Goal: Find specific page/section: Find specific page/section

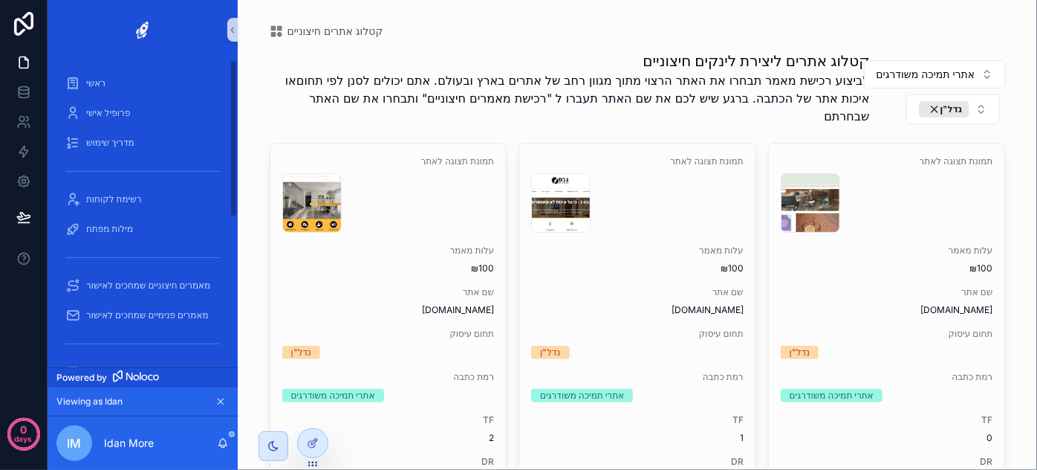
drag, startPoint x: 233, startPoint y: 215, endPoint x: 255, endPoint y: 53, distance: 164.1
click at [255, 53] on div "ראשי פרופיל אישי מדריך שימוש רשימת לקוחות מילות מפתח מאמרים חיצוניים שמחכים לאי…" at bounding box center [543, 235] width 990 height 470
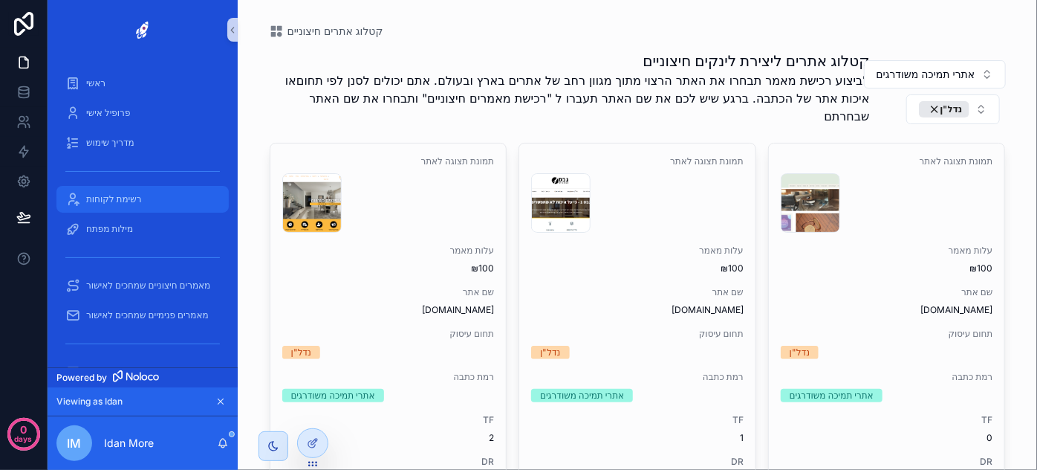
click at [127, 204] on span "רשימת לקוחות" at bounding box center [114, 199] width 56 height 12
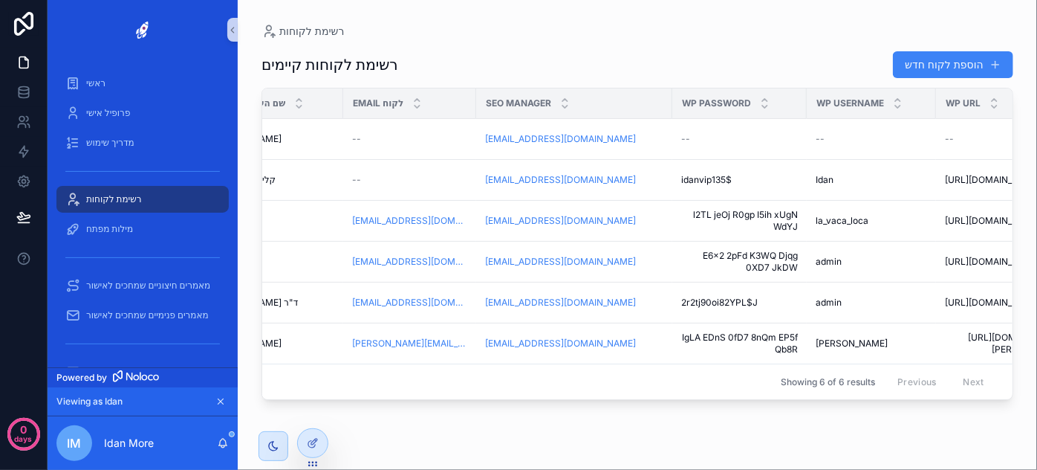
scroll to position [0, 231]
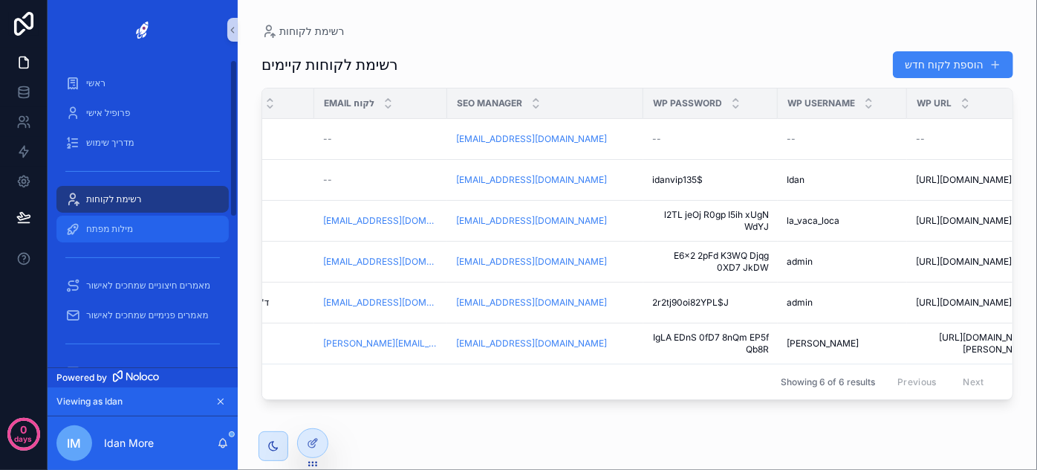
click at [142, 230] on div "מילות מפתח" at bounding box center [142, 229] width 155 height 24
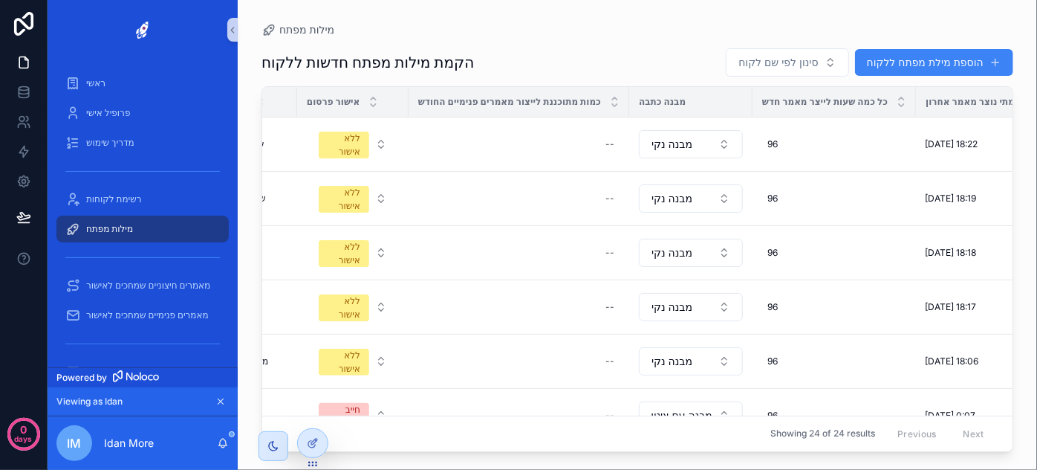
scroll to position [0, 325]
click at [687, 149] on span "מבנה נקי" at bounding box center [670, 144] width 41 height 15
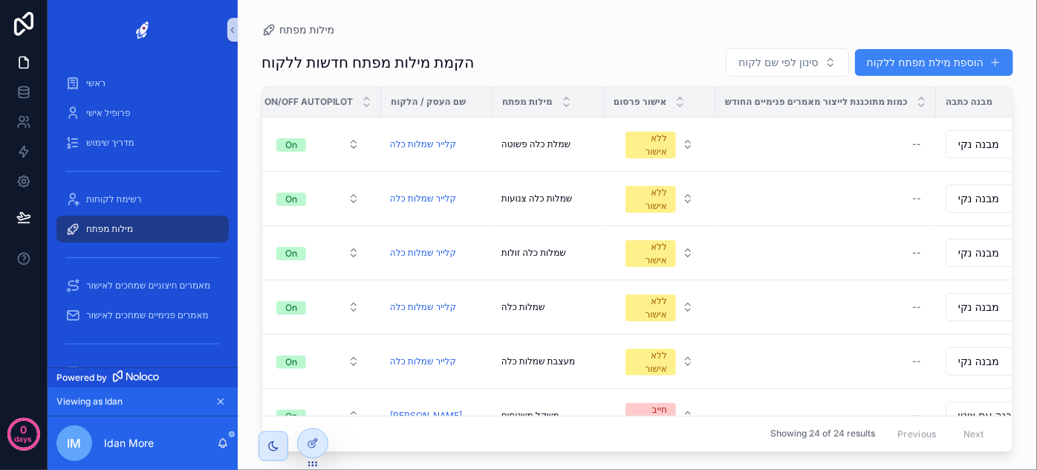
scroll to position [0, 0]
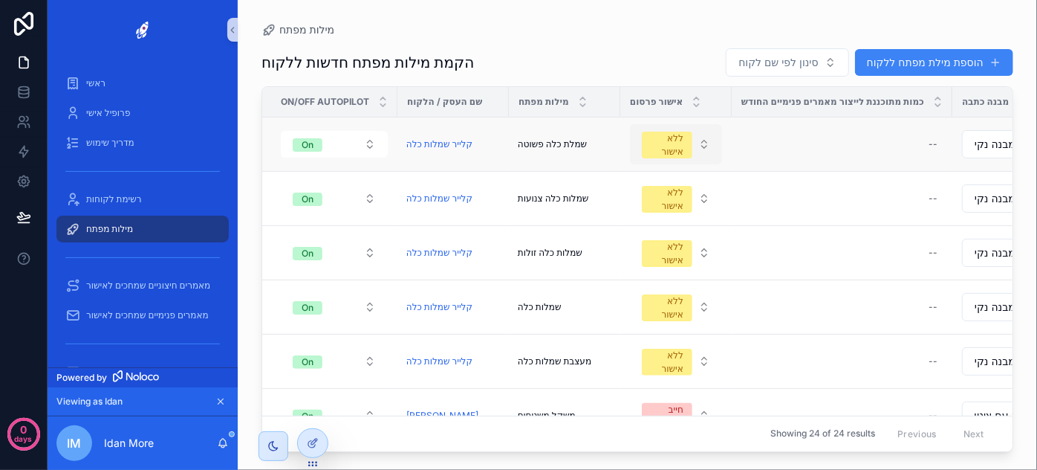
click at [678, 146] on div "ללא אישור" at bounding box center [667, 145] width 33 height 27
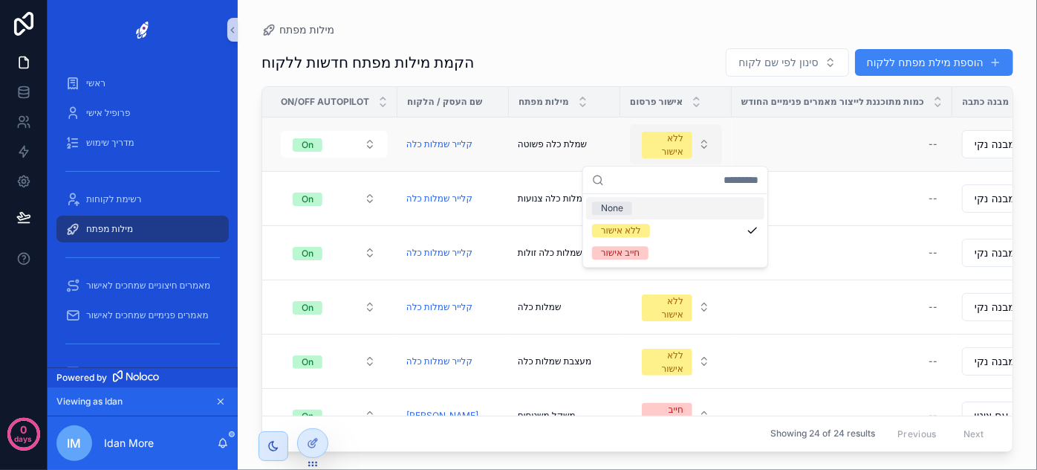
click at [679, 147] on div "ללא אישור" at bounding box center [667, 145] width 33 height 27
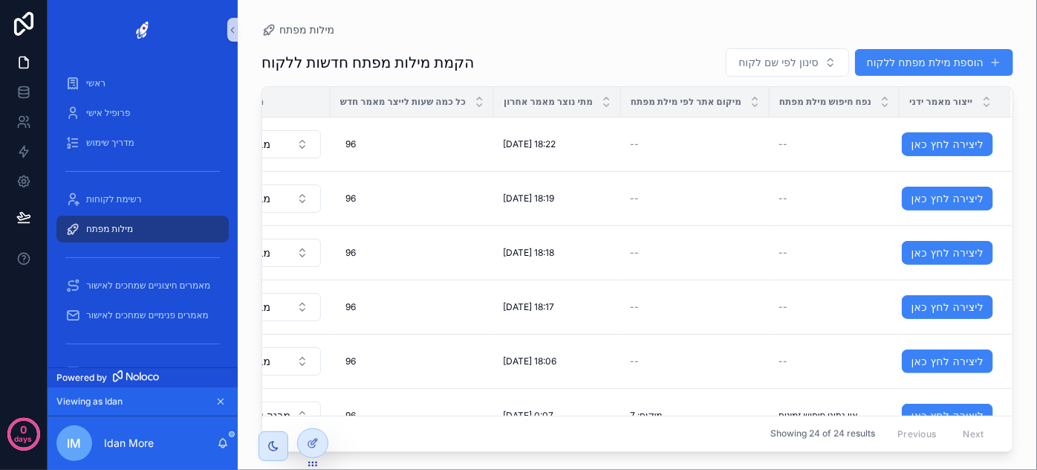
scroll to position [49, 748]
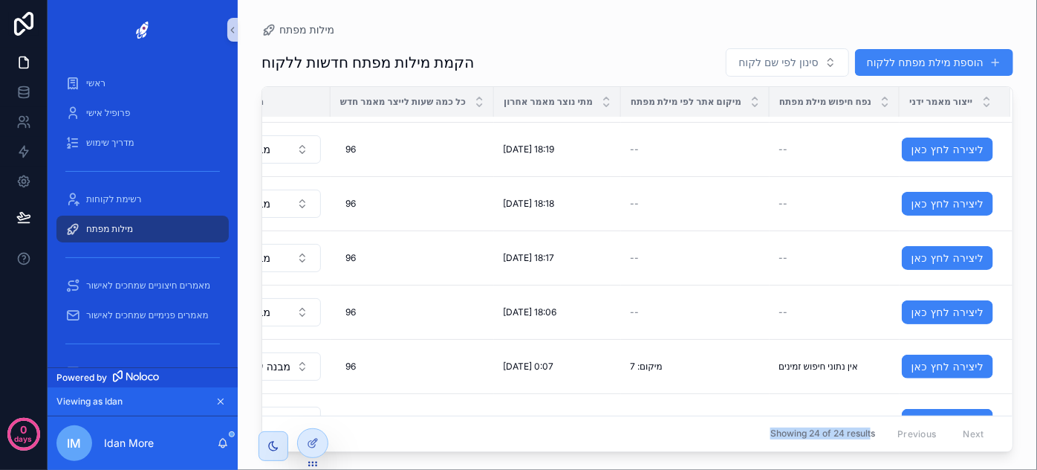
drag, startPoint x: 865, startPoint y: 441, endPoint x: 624, endPoint y: 412, distance: 242.4
click at [624, 415] on div "Showing 24 of 24 results Previous Next" at bounding box center [637, 433] width 750 height 36
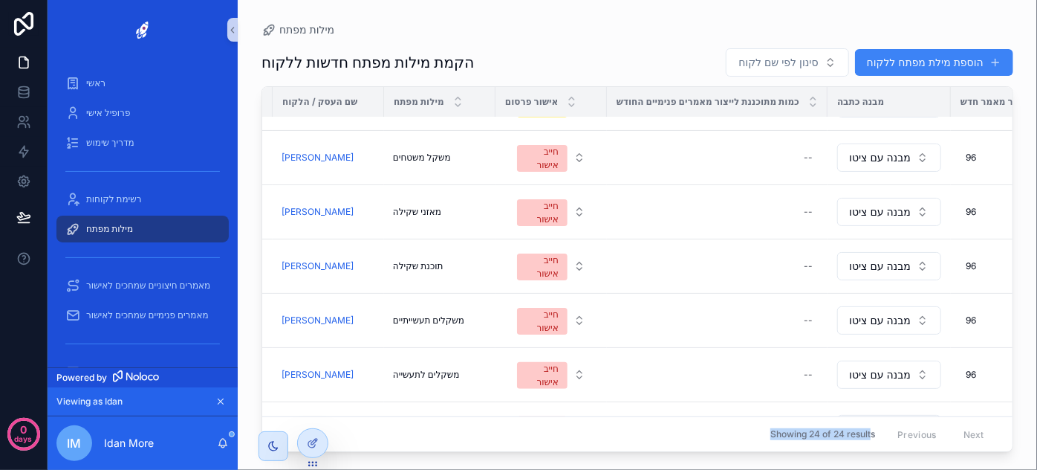
scroll to position [258, 86]
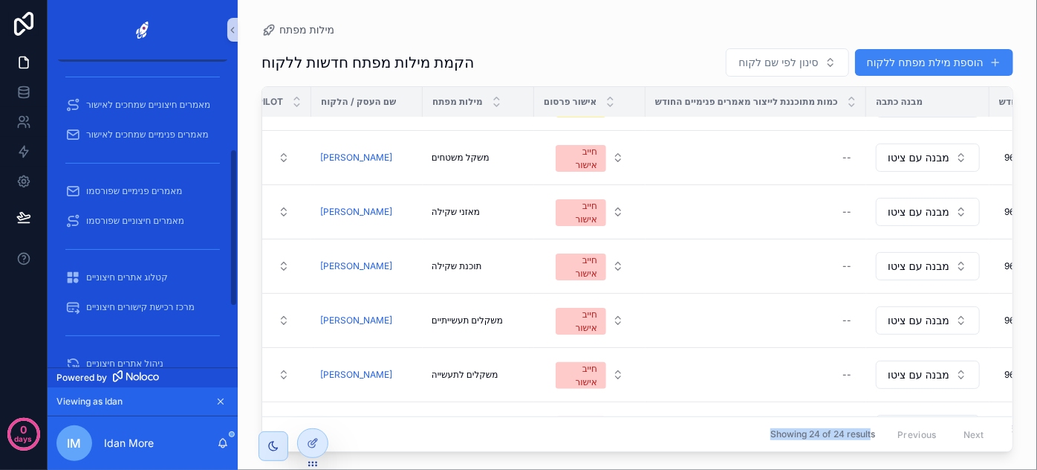
drag, startPoint x: 230, startPoint y: 192, endPoint x: 247, endPoint y: 284, distance: 93.0
click at [247, 284] on div "ראשי פרופיל אישי מדריך שימוש רשימת לקוחות מילות מפתח מאמרים חיצוניים שמחכים לאי…" at bounding box center [543, 235] width 990 height 470
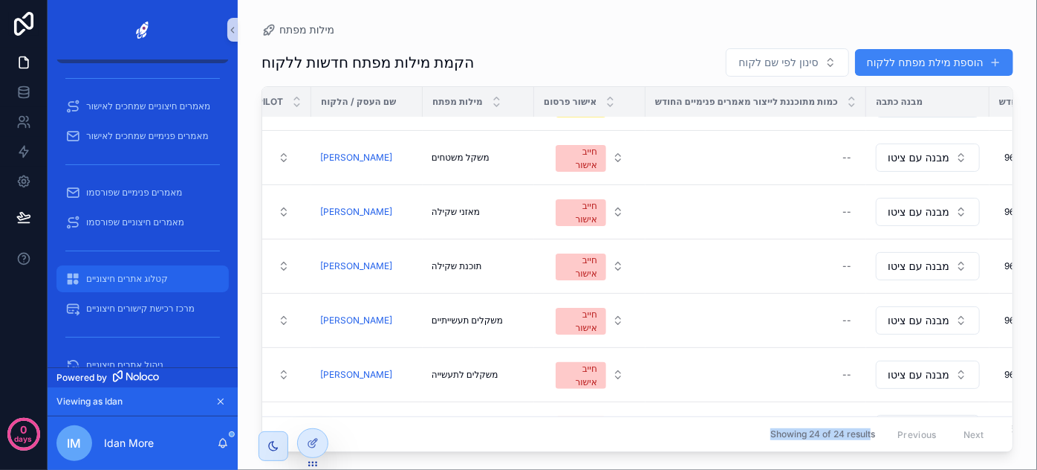
click at [140, 278] on span "קטלוג אתרים חיצוניים" at bounding box center [127, 279] width 82 height 12
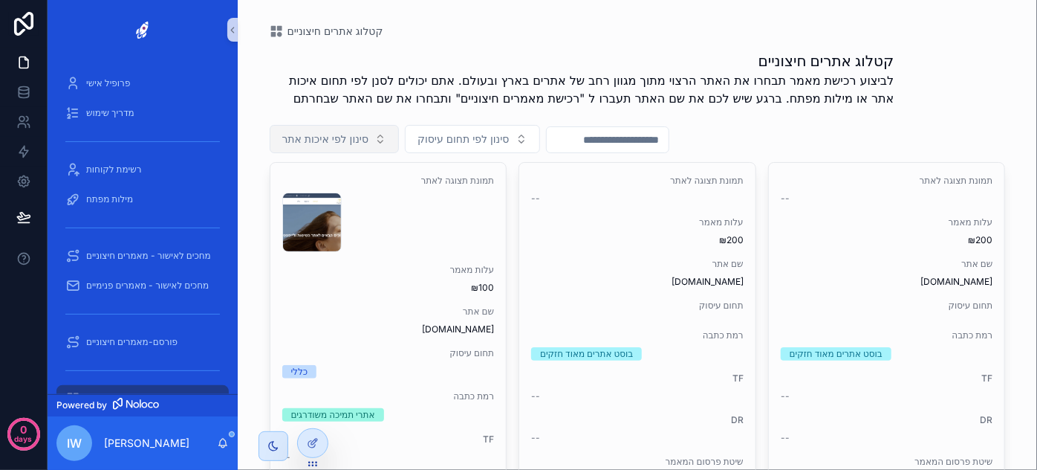
click at [340, 139] on span "סינון לפי איכות אתר" at bounding box center [325, 139] width 87 height 15
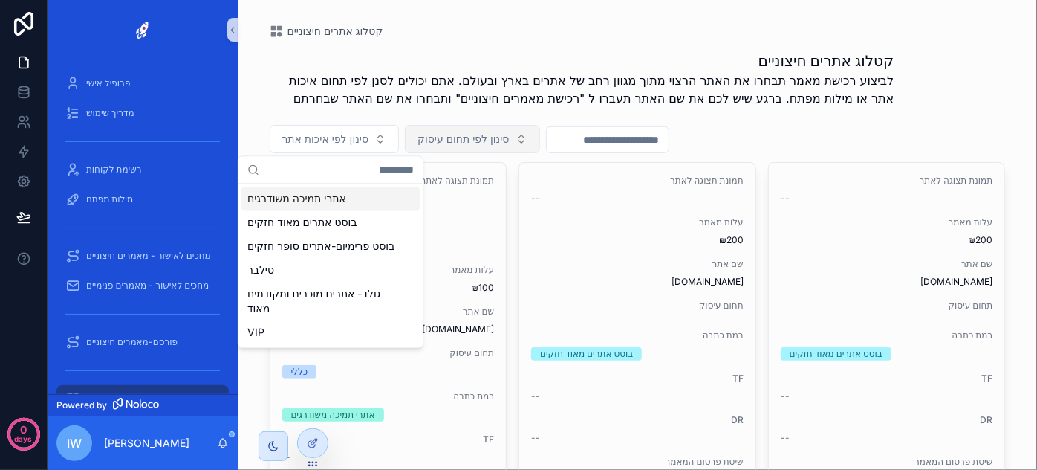
click at [473, 143] on span "סינון לפי תחום עיסוק" at bounding box center [463, 139] width 91 height 15
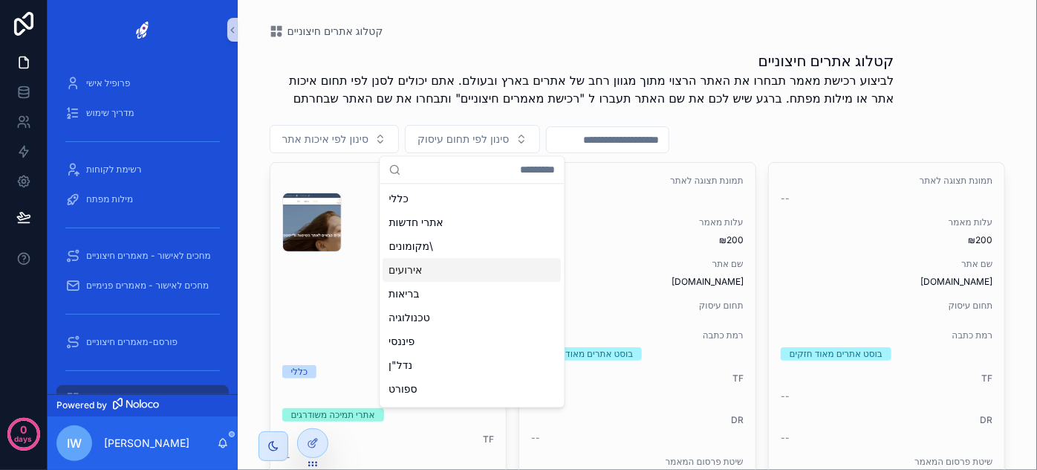
click at [608, 140] on input "scrollable content" at bounding box center [608, 139] width 122 height 21
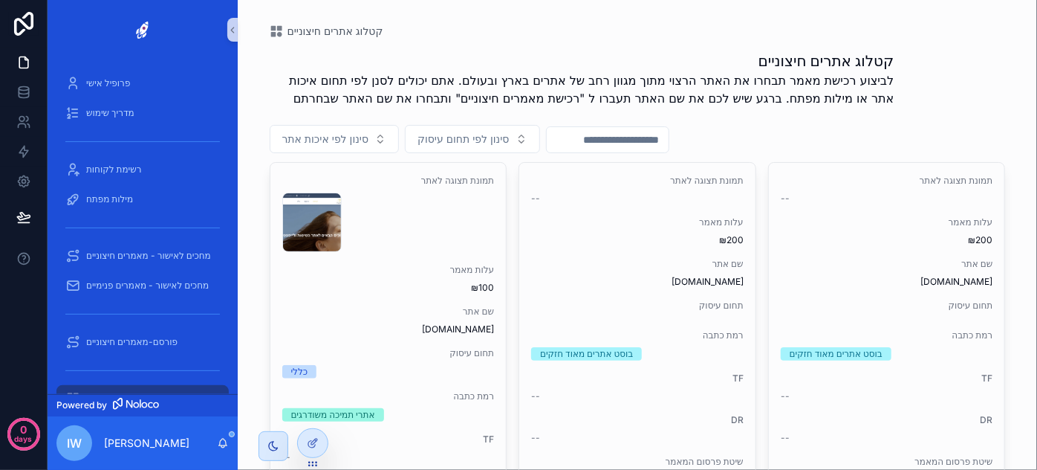
click at [639, 140] on input "scrollable content" at bounding box center [608, 139] width 122 height 21
